Goal: Information Seeking & Learning: Learn about a topic

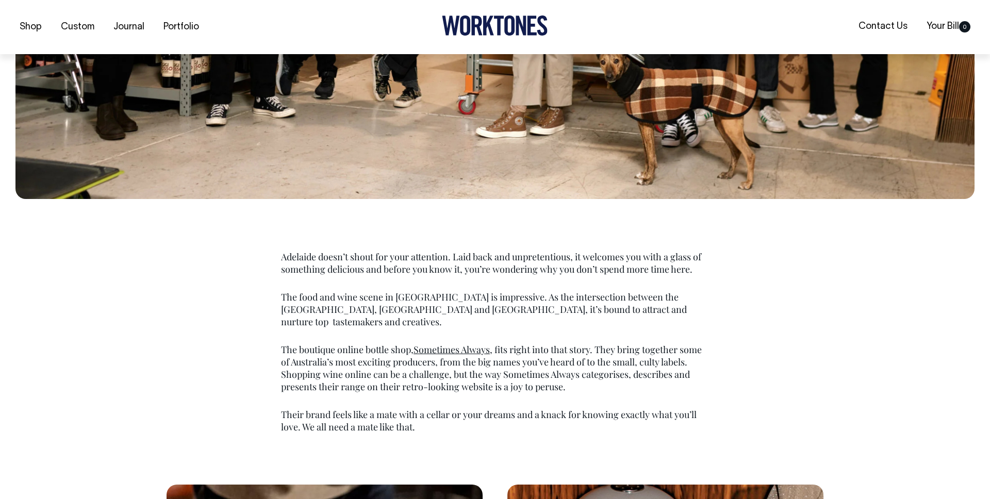
scroll to position [516, 0]
click at [116, 29] on link "Journal" at bounding box center [128, 27] width 39 height 17
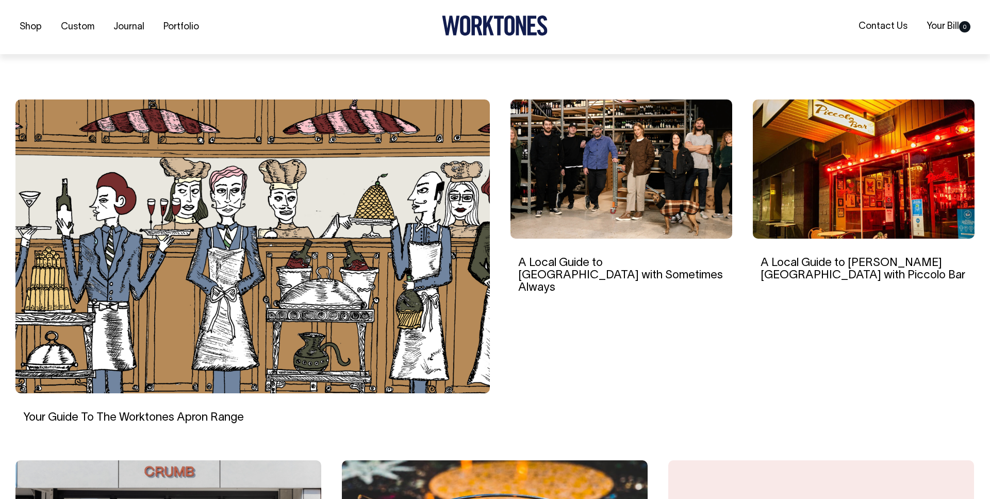
scroll to position [263, 0]
click at [575, 205] on img at bounding box center [621, 168] width 222 height 139
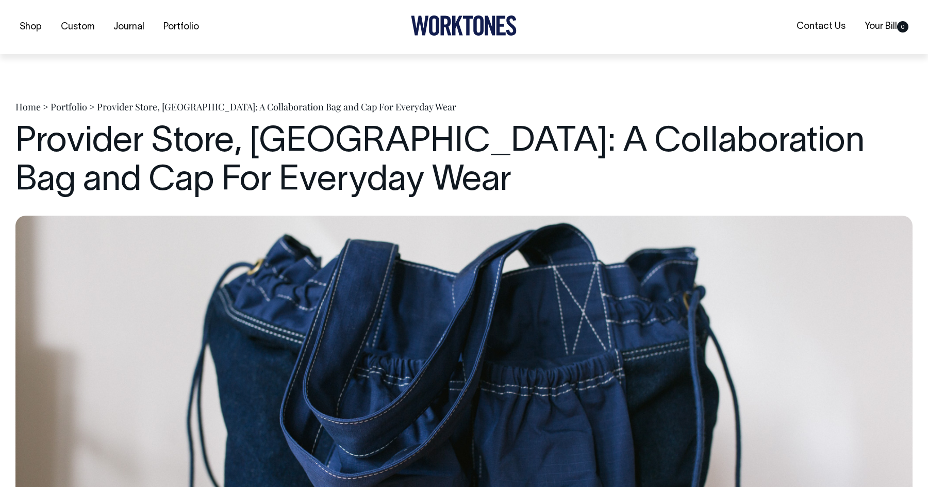
scroll to position [1853, 0]
